Goal: Information Seeking & Learning: Learn about a topic

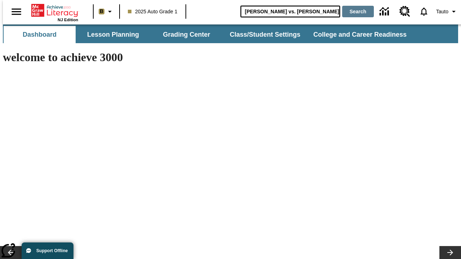
type input "[PERSON_NAME] vs. [PERSON_NAME]"
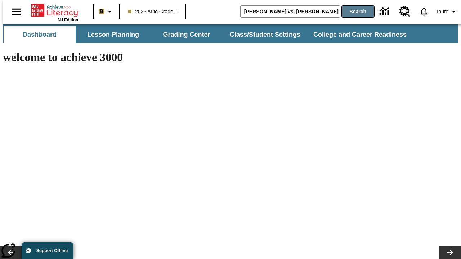
click at [354, 12] on button "Search" at bounding box center [358, 12] width 32 height 12
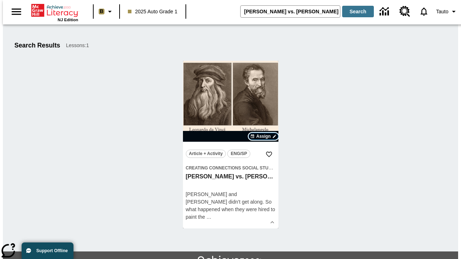
click at [264, 136] on span "Assign" at bounding box center [263, 136] width 14 height 6
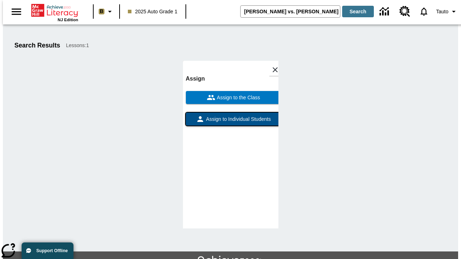
click at [230, 116] on span "Assign to Individual Students" at bounding box center [238, 120] width 66 height 8
